Goal: Answer question/provide support: Answer question/provide support

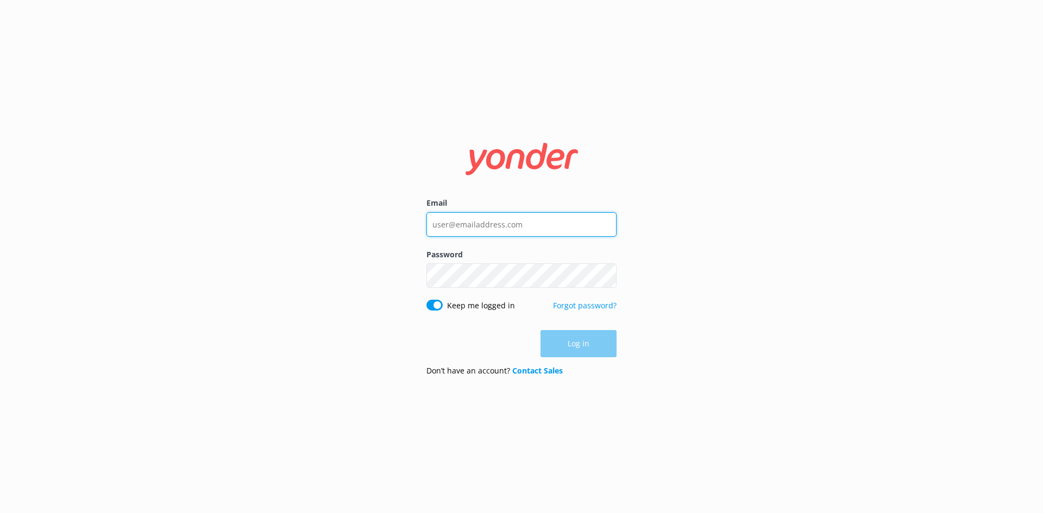
type input "damian@nhrgroup.co.nz"
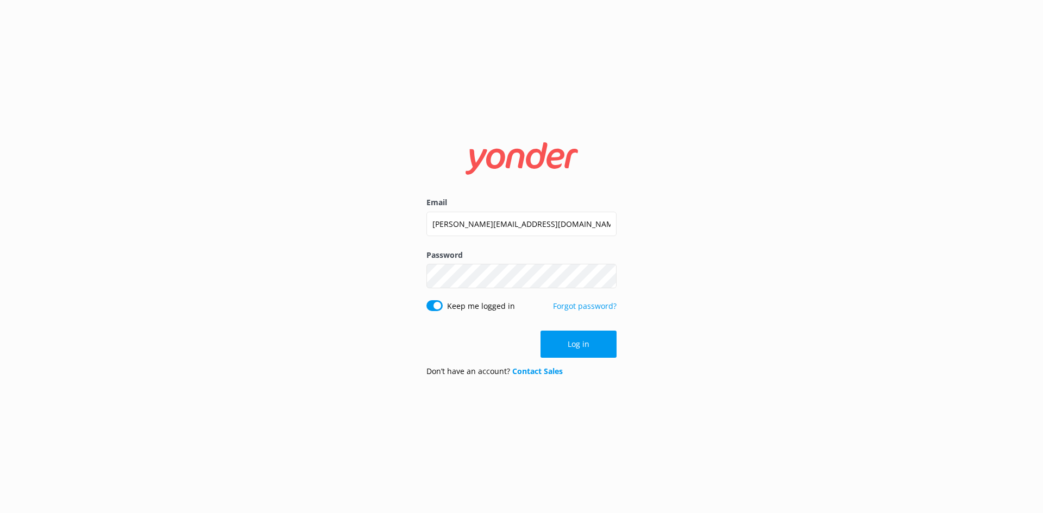
click at [578, 342] on div "Log in" at bounding box center [521, 344] width 190 height 27
click at [578, 342] on button "Log in" at bounding box center [578, 344] width 76 height 27
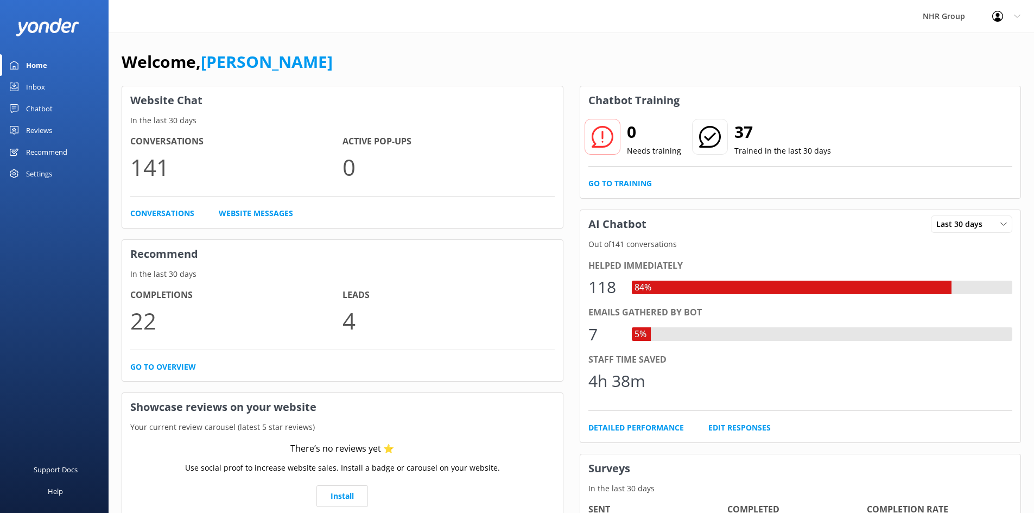
click at [54, 107] on link "Chatbot" at bounding box center [54, 109] width 109 height 22
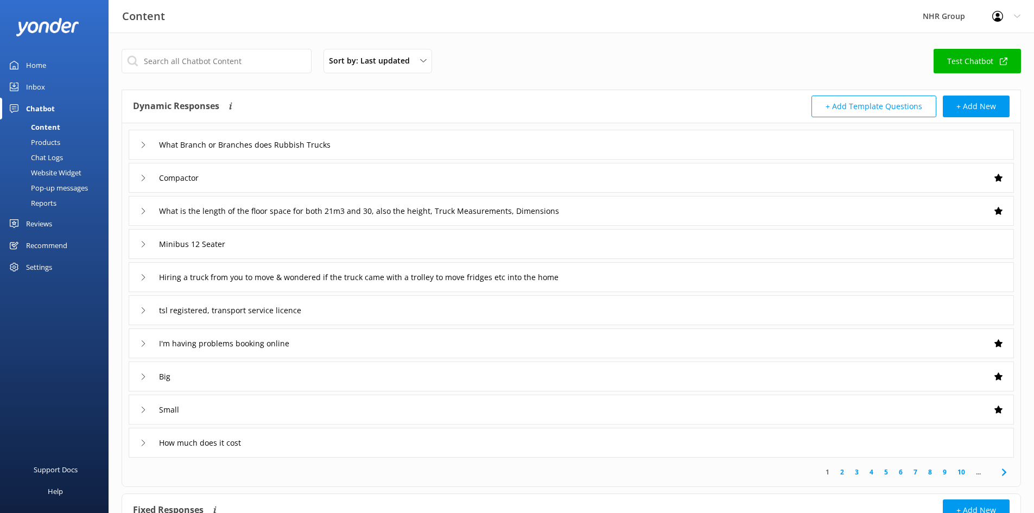
click at [44, 87] on div "Inbox" at bounding box center [35, 87] width 19 height 22
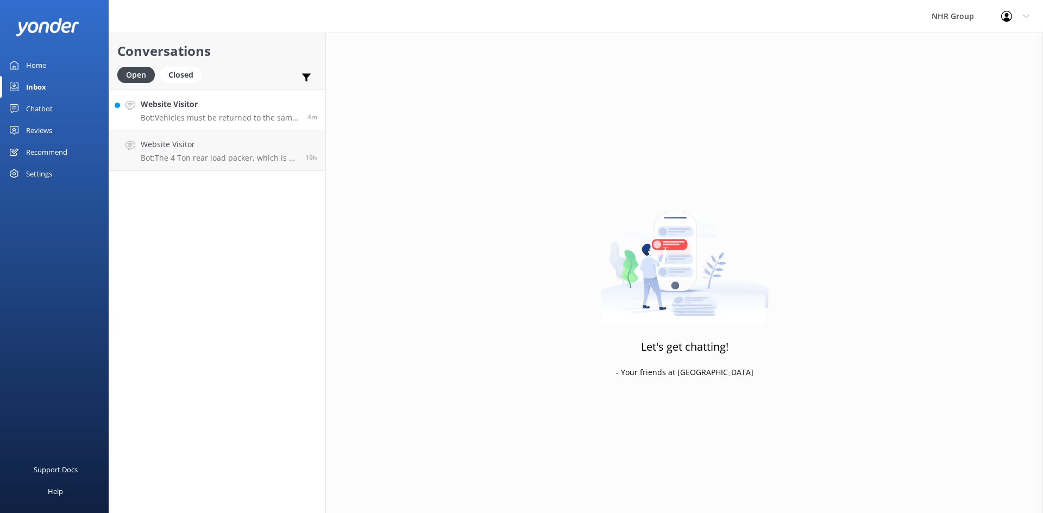
click at [176, 109] on h4 "Website Visitor" at bounding box center [220, 104] width 159 height 12
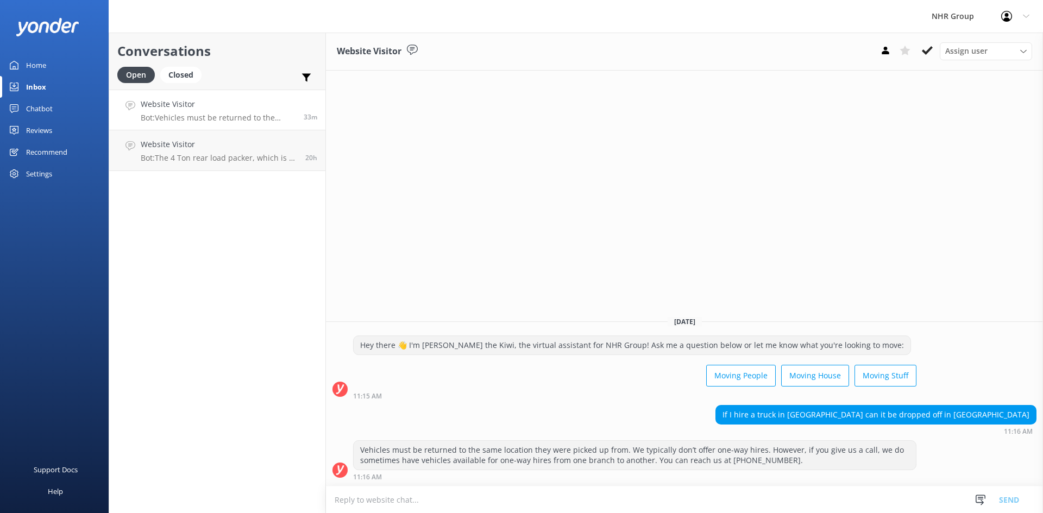
click at [230, 117] on p "Bot: Vehicles must be returned to the same location they were picked up from. W…" at bounding box center [218, 118] width 155 height 10
click at [880, 58] on button at bounding box center [885, 50] width 20 height 16
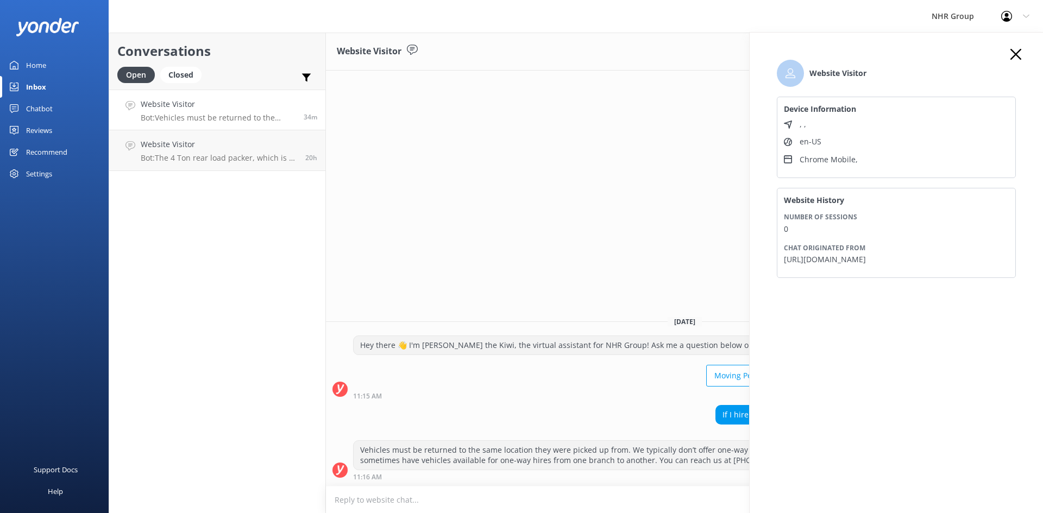
click at [1020, 57] on icon at bounding box center [1015, 54] width 11 height 11
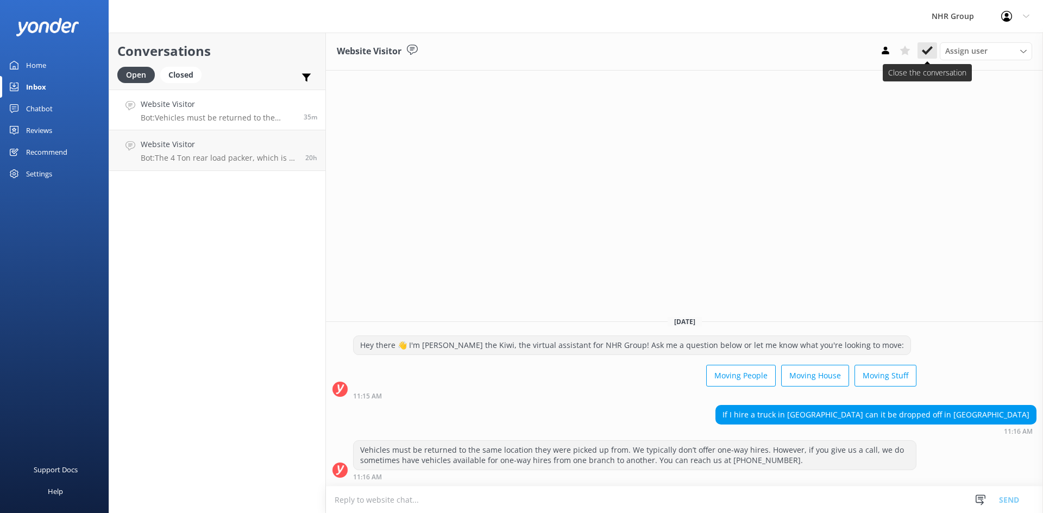
click at [929, 46] on icon at bounding box center [926, 50] width 11 height 11
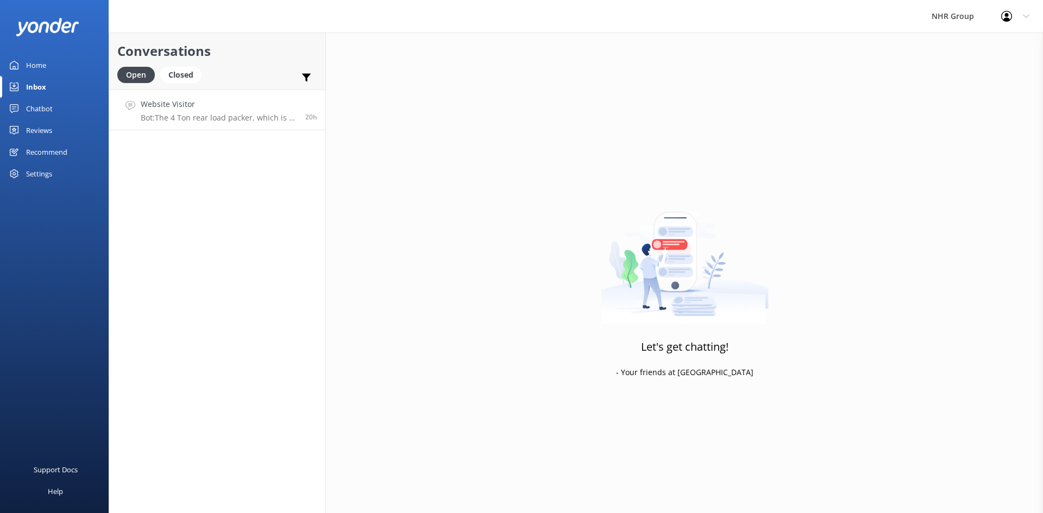
click at [199, 105] on h4 "Website Visitor" at bounding box center [219, 104] width 156 height 12
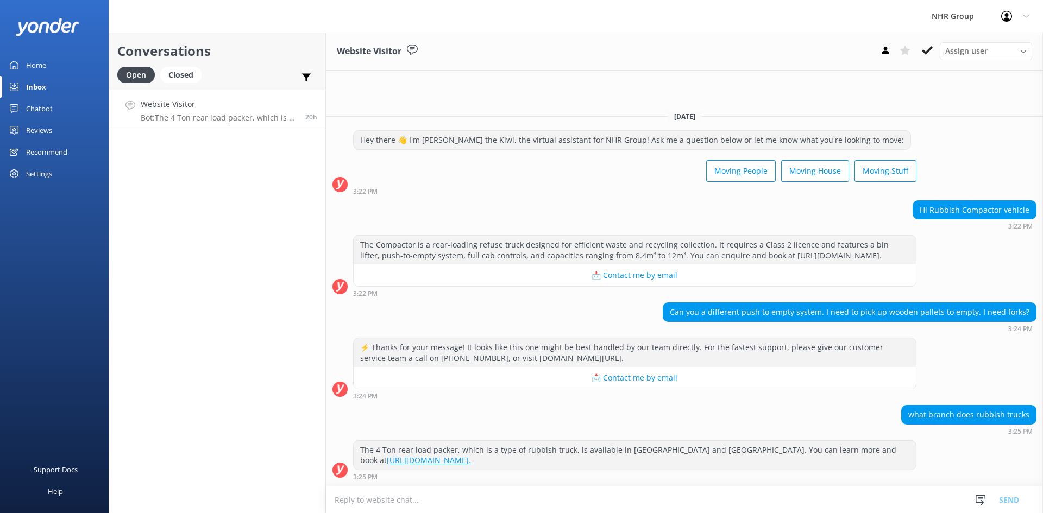
click at [28, 66] on div "Home" at bounding box center [36, 65] width 20 height 22
